Goal: Transaction & Acquisition: Download file/media

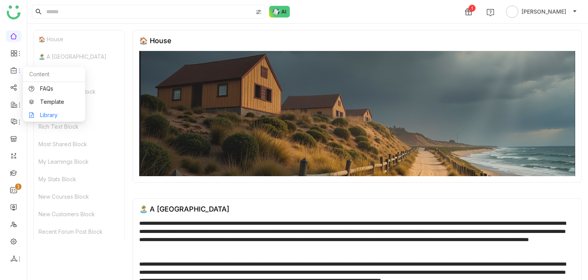
click at [42, 112] on link "Library" at bounding box center [54, 114] width 51 height 5
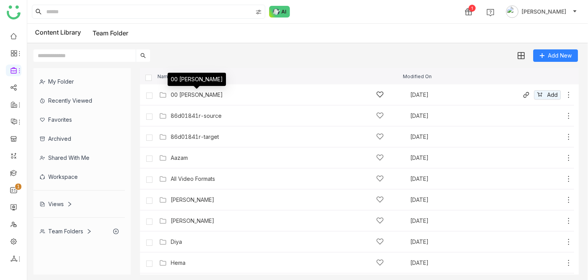
click at [189, 96] on div "00 [PERSON_NAME]" at bounding box center [197, 95] width 52 height 6
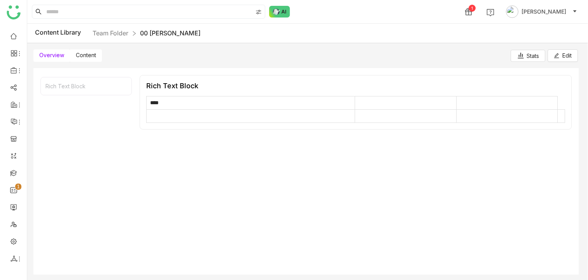
click at [82, 54] on span "Content" at bounding box center [86, 55] width 20 height 7
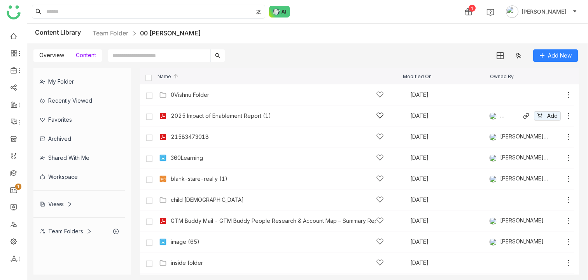
click at [570, 116] on icon at bounding box center [569, 116] width 8 height 8
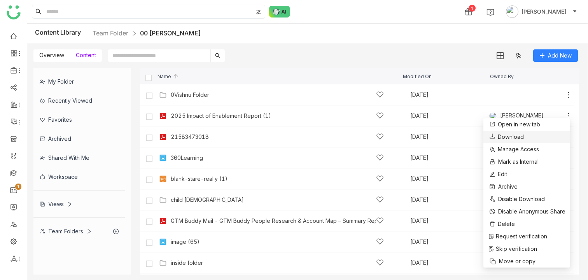
click at [505, 137] on span "Download" at bounding box center [511, 137] width 26 height 9
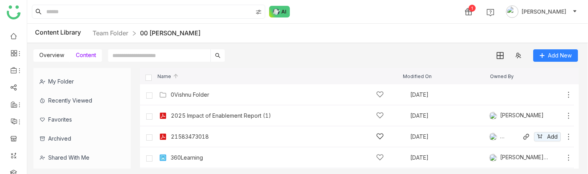
click at [569, 135] on icon at bounding box center [569, 137] width 8 height 8
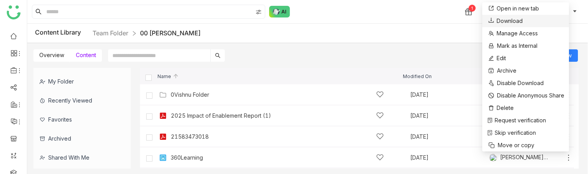
click at [504, 24] on span "Download" at bounding box center [510, 21] width 26 height 9
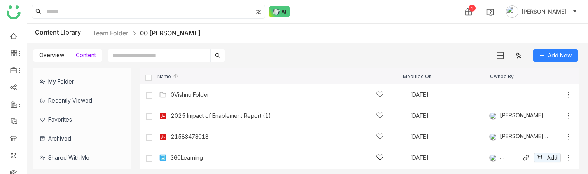
click at [569, 157] on icon at bounding box center [569, 158] width 8 height 8
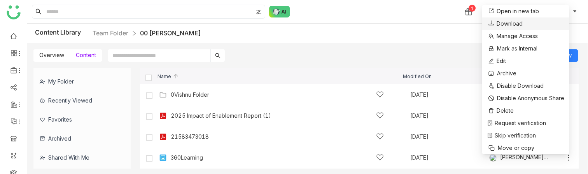
click at [504, 24] on span "Download" at bounding box center [510, 23] width 26 height 9
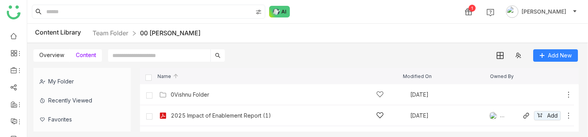
click at [568, 114] on icon at bounding box center [569, 116] width 8 height 8
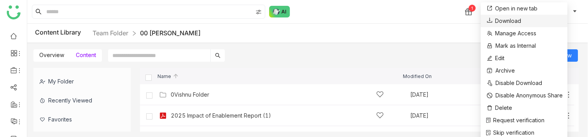
click at [501, 21] on span "Download" at bounding box center [508, 21] width 26 height 9
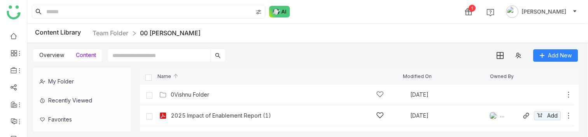
click at [570, 113] on icon at bounding box center [569, 116] width 8 height 8
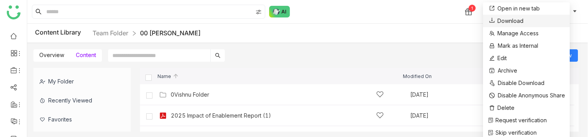
click at [515, 19] on span "Download" at bounding box center [511, 21] width 26 height 9
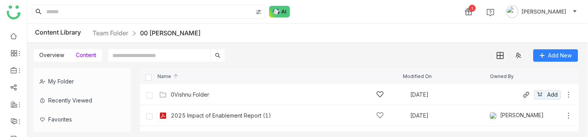
click at [569, 95] on icon at bounding box center [569, 95] width 1 height 6
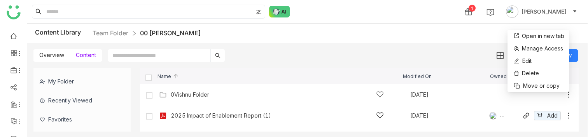
click at [570, 114] on icon at bounding box center [569, 116] width 8 height 8
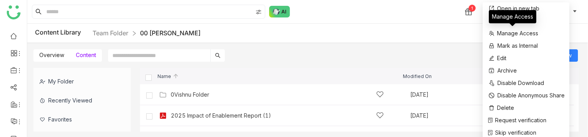
click at [534, 24] on div "Manage Access" at bounding box center [512, 19] width 47 height 19
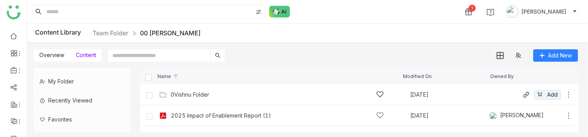
click at [569, 97] on icon at bounding box center [569, 95] width 8 height 8
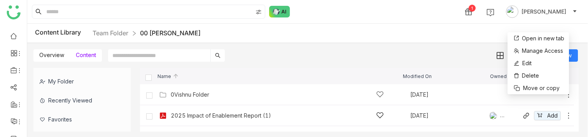
click at [570, 117] on icon at bounding box center [569, 116] width 8 height 8
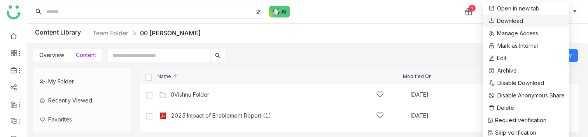
click at [510, 21] on span "Download" at bounding box center [510, 21] width 26 height 9
